Goal: Information Seeking & Learning: Learn about a topic

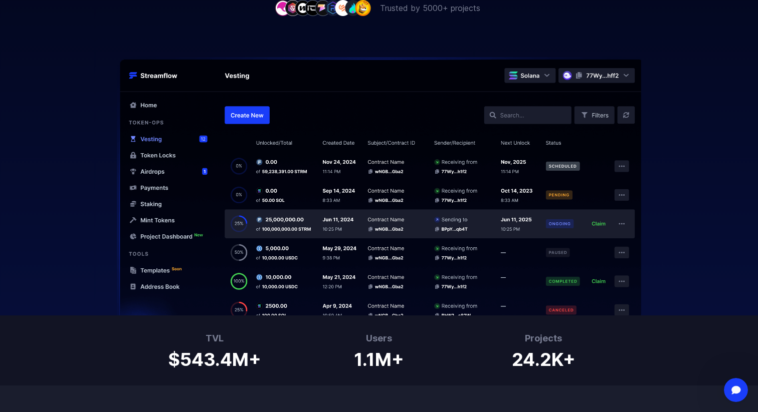
click at [712, 268] on div at bounding box center [379, 165] width 758 height 302
click at [697, 232] on img at bounding box center [378, 186] width 641 height 259
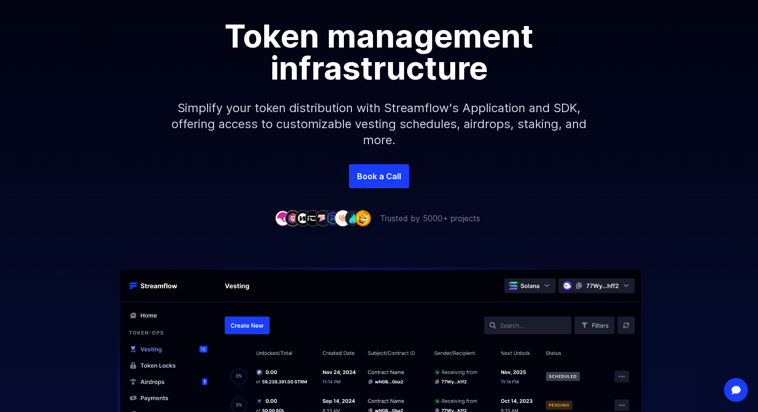
scroll to position [162, 0]
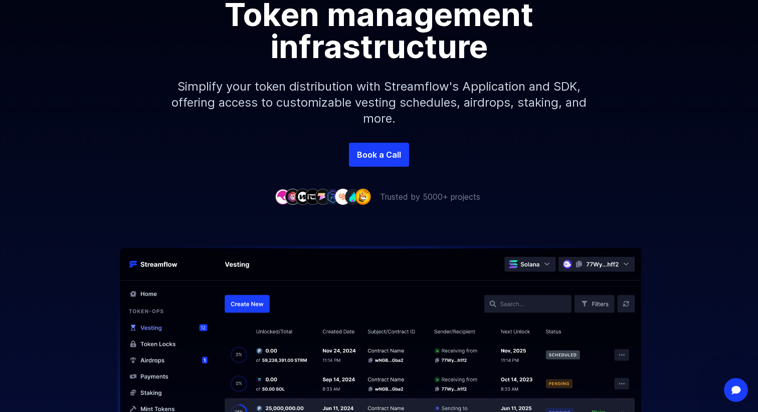
click at [427, 197] on p "Trusted by 5000+ projects" at bounding box center [430, 197] width 100 height 12
copy div "Trusted by 5000+ projects"
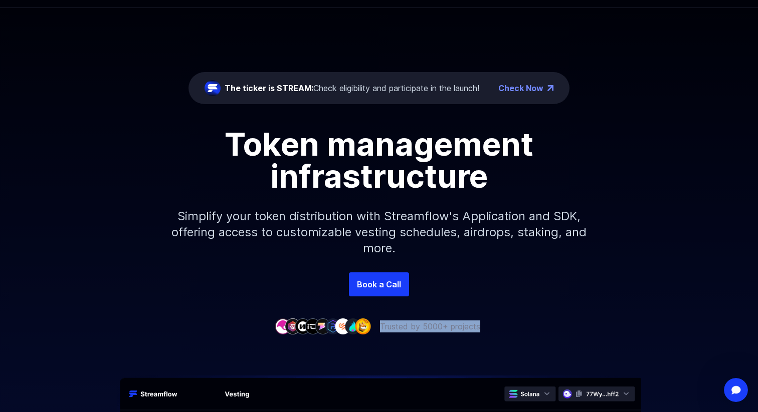
scroll to position [0, 0]
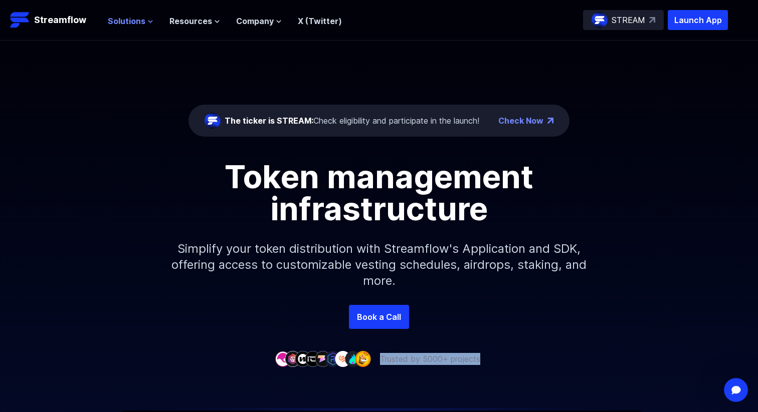
click at [145, 21] on button "Solutions" at bounding box center [131, 21] width 46 height 12
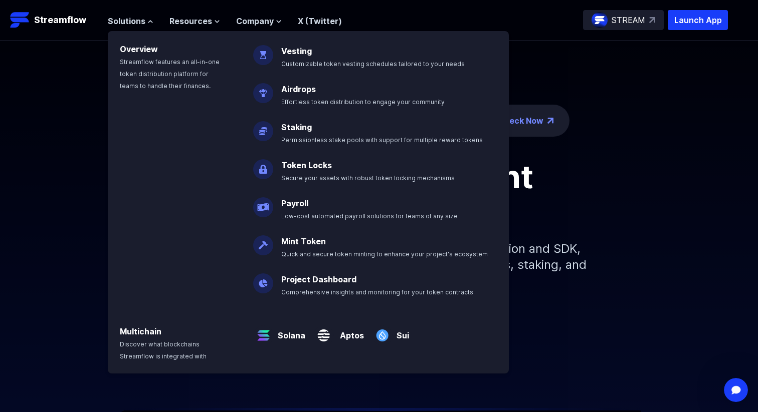
click at [348, 343] on div "Aptos" at bounding box center [338, 332] width 51 height 28
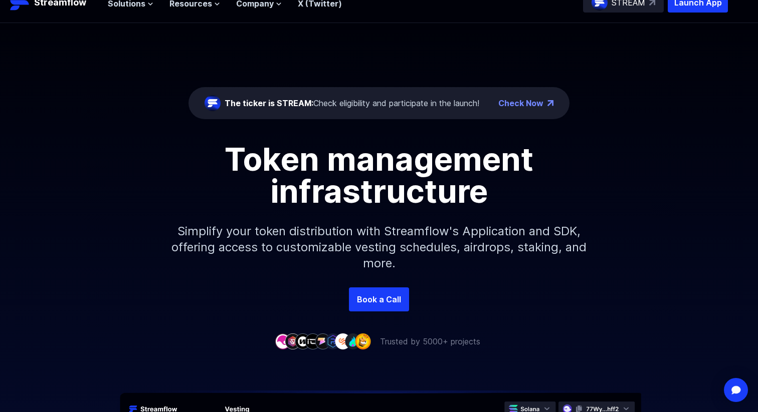
scroll to position [18, 0]
click at [230, 298] on div "Book a Call" at bounding box center [379, 299] width 758 height 24
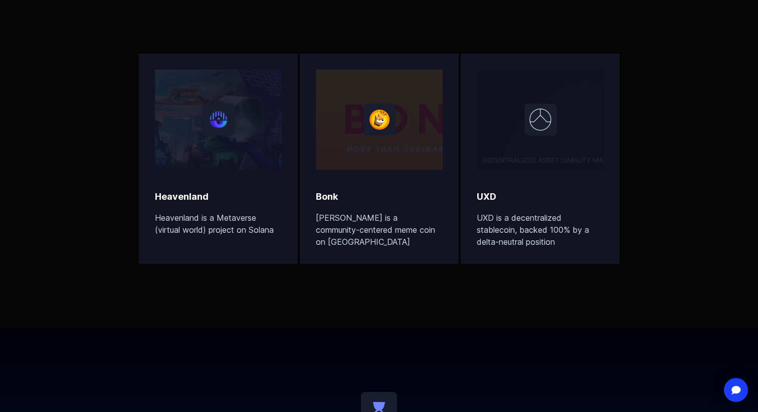
scroll to position [3228, 0]
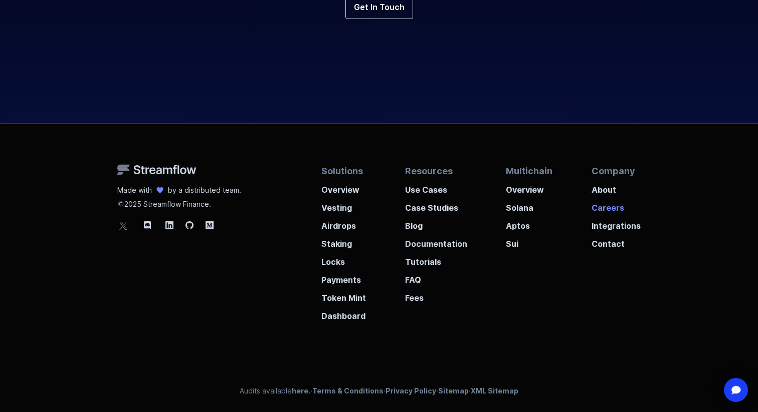
click at [619, 205] on p "Careers" at bounding box center [615, 205] width 49 height 18
click at [411, 296] on p "Fees" at bounding box center [436, 295] width 62 height 18
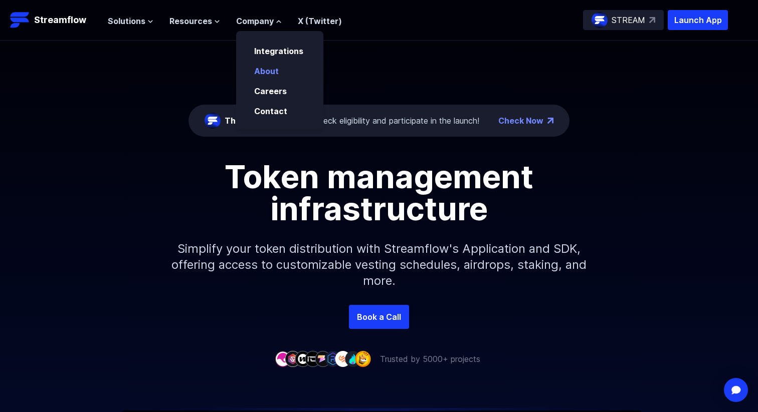
click at [268, 73] on link "About" at bounding box center [266, 71] width 25 height 10
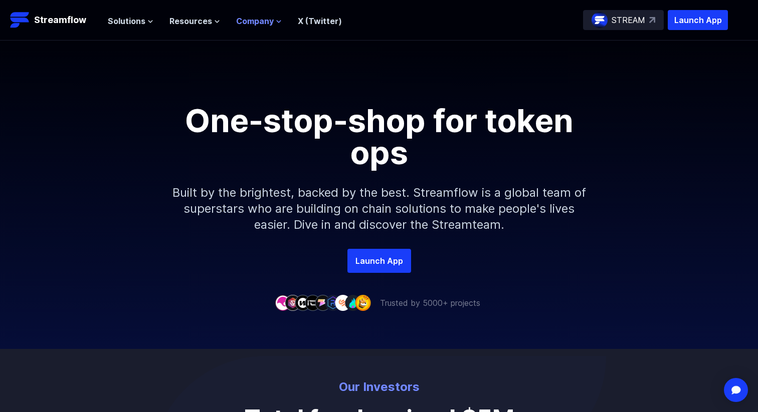
click at [270, 22] on span "Company" at bounding box center [255, 21] width 38 height 12
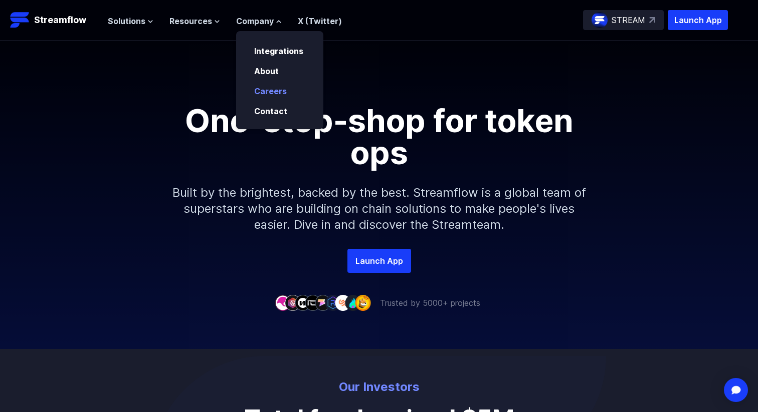
click at [273, 96] on p "Careers" at bounding box center [277, 91] width 59 height 12
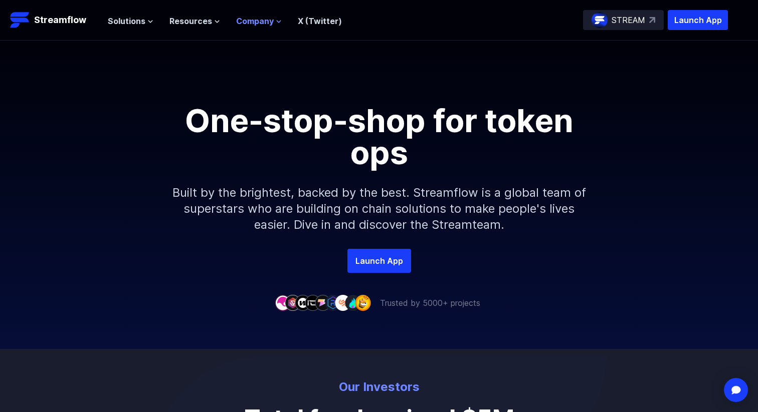
click at [272, 17] on button "Company" at bounding box center [259, 21] width 46 height 12
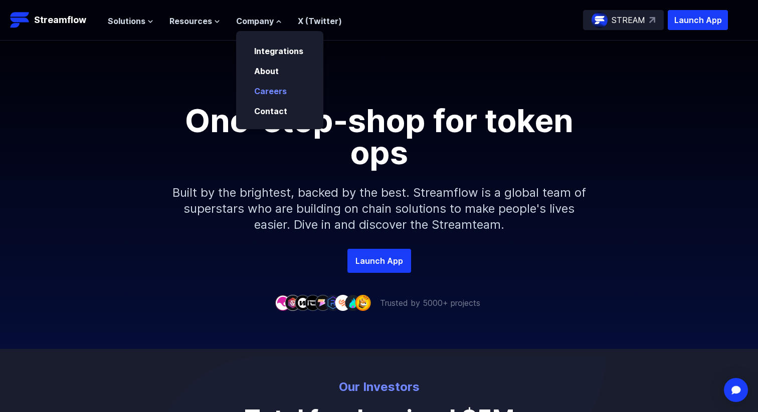
click at [269, 91] on link "Careers" at bounding box center [270, 91] width 33 height 10
